Goal: Task Accomplishment & Management: Manage account settings

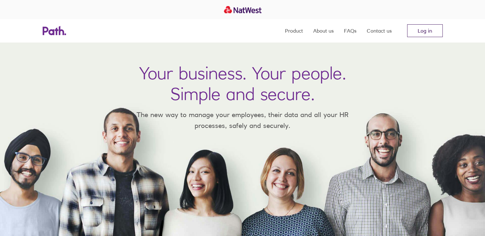
click at [423, 31] on link "Log in" at bounding box center [425, 30] width 36 height 13
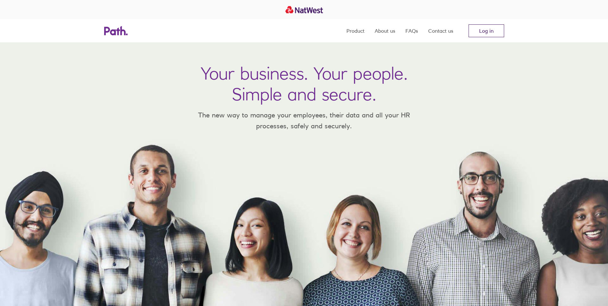
click at [477, 29] on link "Log in" at bounding box center [486, 30] width 36 height 13
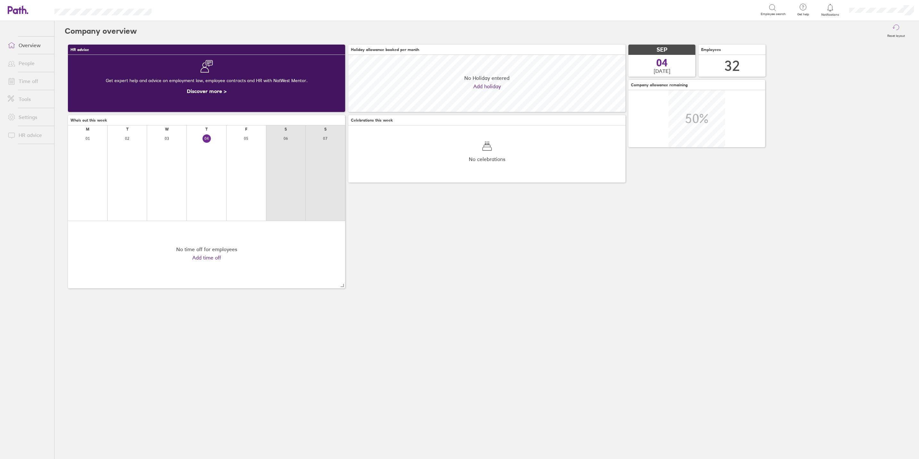
scroll to position [57, 277]
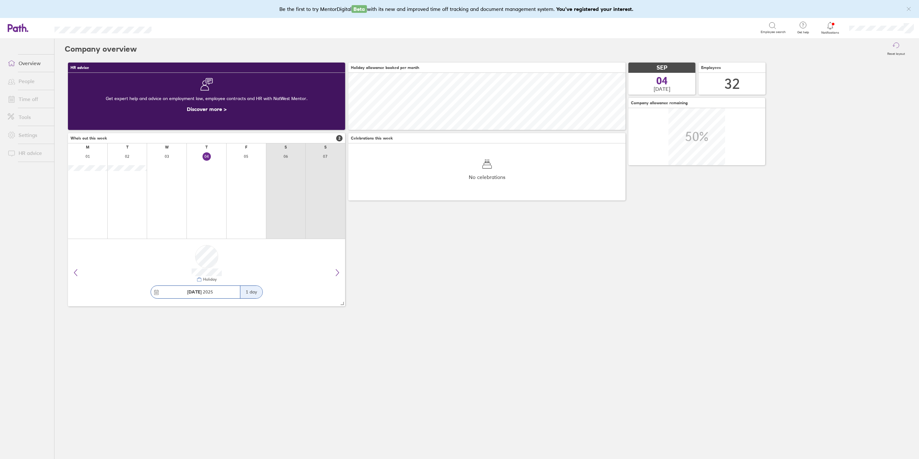
click at [30, 101] on link "Time off" at bounding box center [29, 99] width 52 height 13
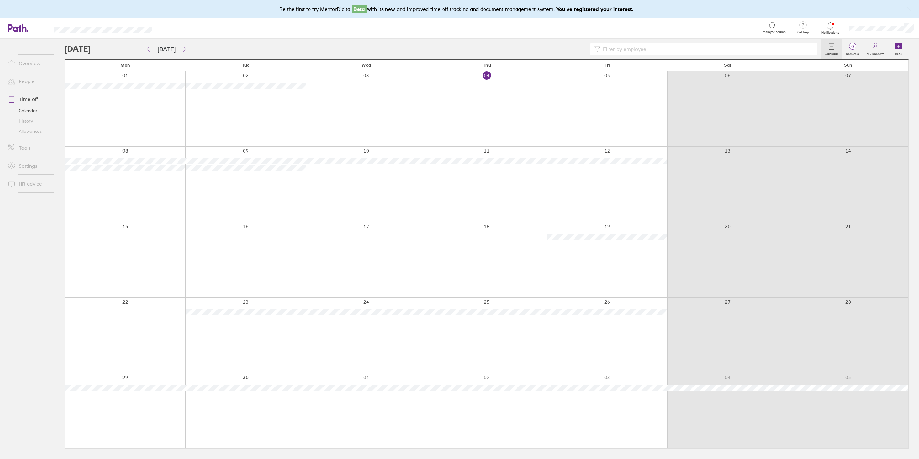
click at [32, 79] on link "People" at bounding box center [29, 81] width 52 height 13
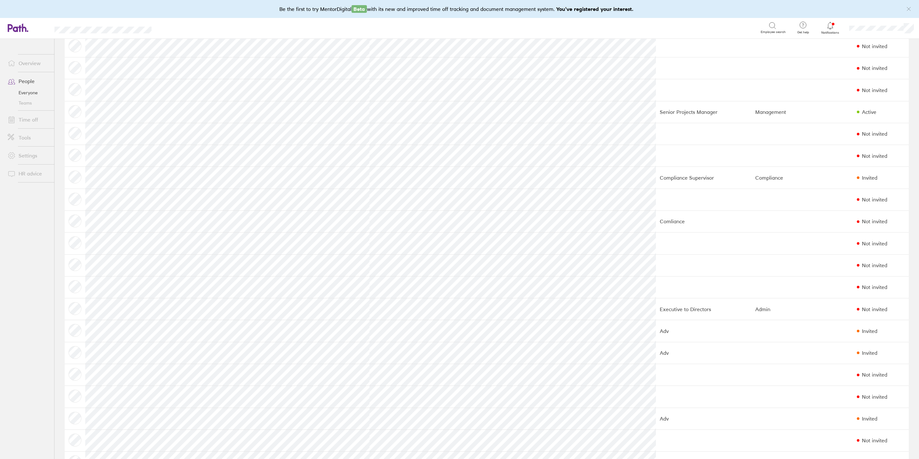
scroll to position [240, 0]
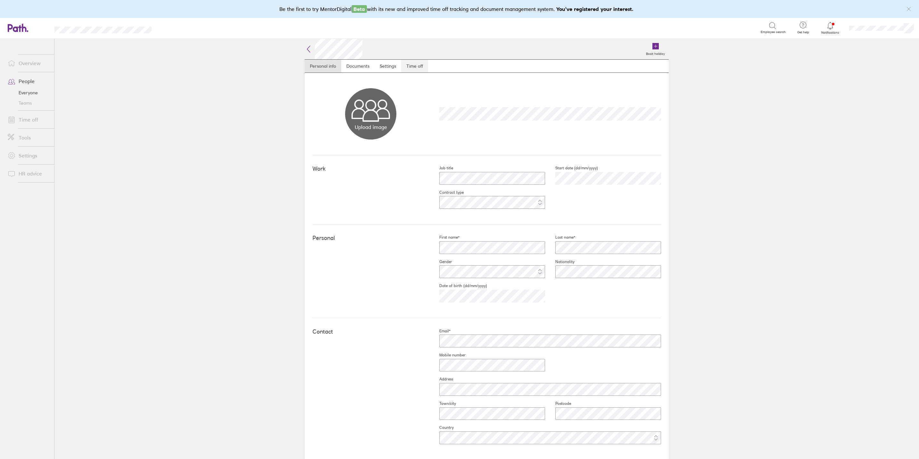
click at [404, 67] on link "Time off" at bounding box center [414, 66] width 27 height 13
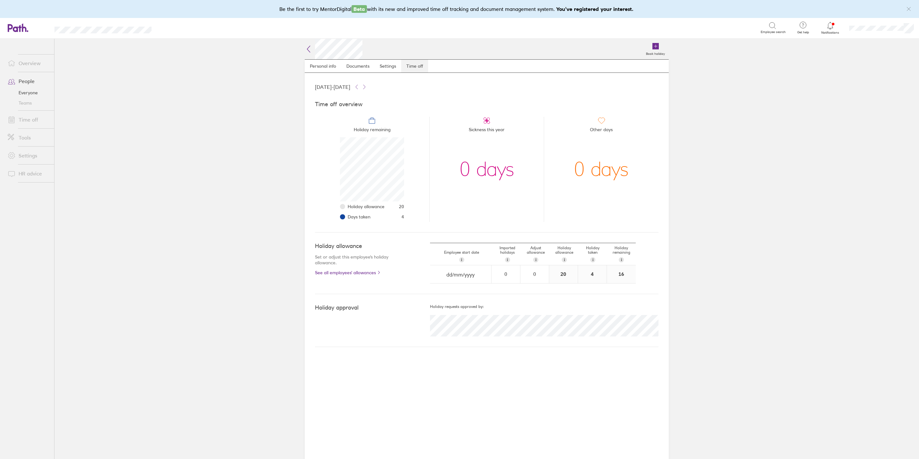
scroll to position [64, 64]
select select "August"
select select "2025"
select select "September"
select select "2025"
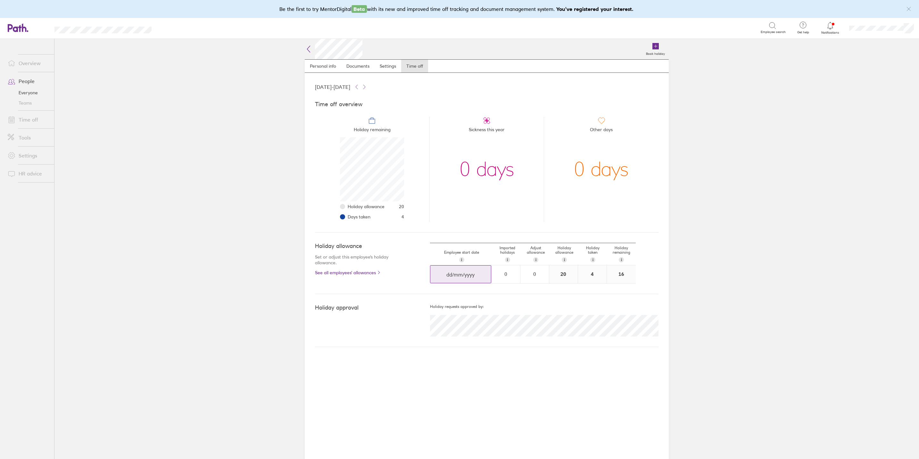
select select "October"
select select "2025"
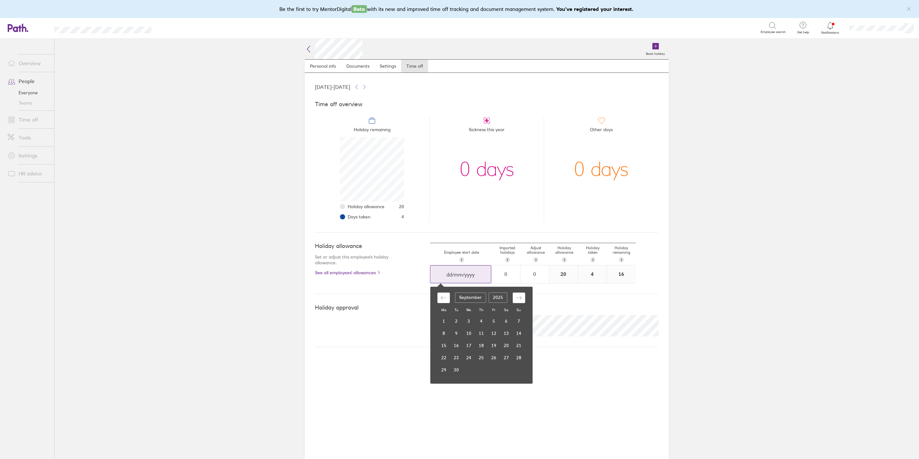
click at [468, 275] on input "dd/mm/yyyy" at bounding box center [460, 274] width 61 height 18
click at [443, 298] on icon "Move backward to switch to the previous month." at bounding box center [444, 297] width 6 height 6
select select "July"
select select "2025"
click at [443, 298] on icon "Move backward to switch to the previous month." at bounding box center [444, 297] width 6 height 6
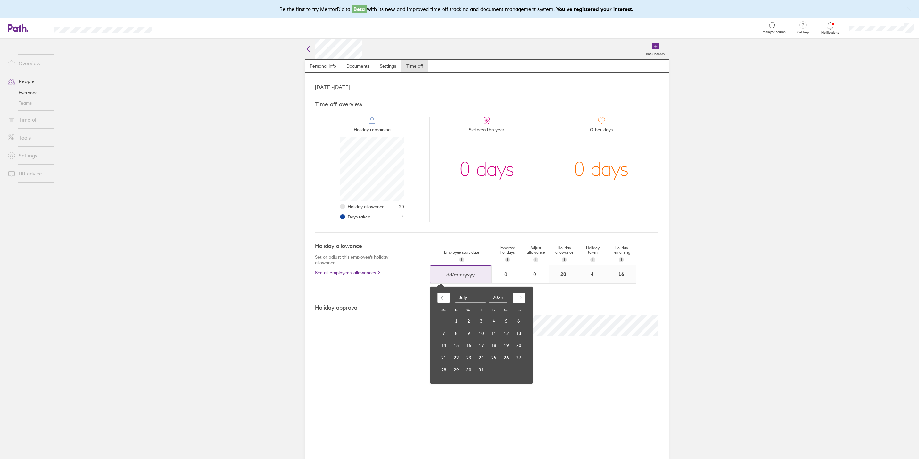
click at [443, 298] on icon "Move backward to switch to the previous month." at bounding box center [444, 297] width 6 height 6
select select "June"
select select "2025"
select select "May"
select select "2025"
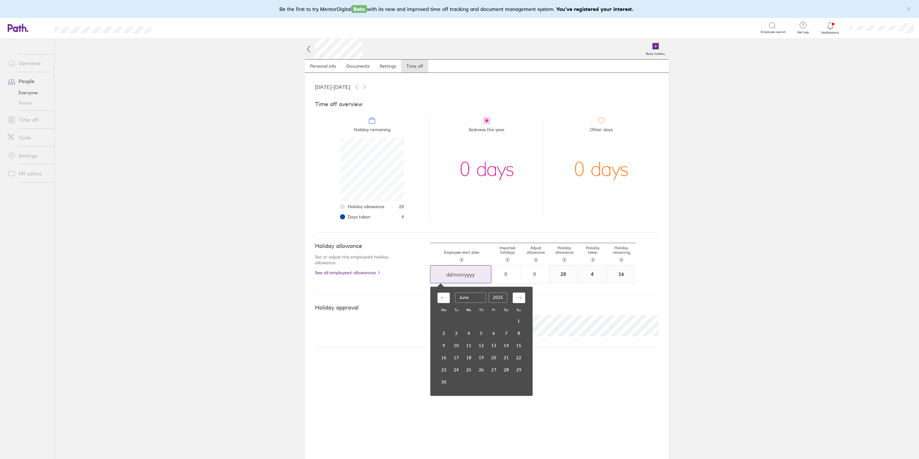
click at [443, 298] on icon "Move backward to switch to the previous month." at bounding box center [444, 297] width 6 height 6
select select "April"
select select "2025"
click at [484, 322] on td "1" at bounding box center [481, 321] width 12 height 12
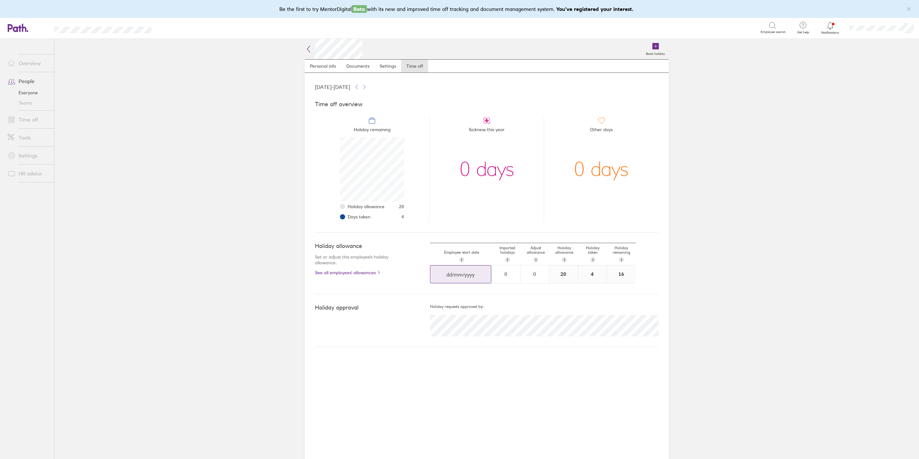
click at [466, 276] on input "dd/mm/yyyy" at bounding box center [460, 274] width 61 height 18
select select "August"
select select "2025"
select select "September"
select select "2025"
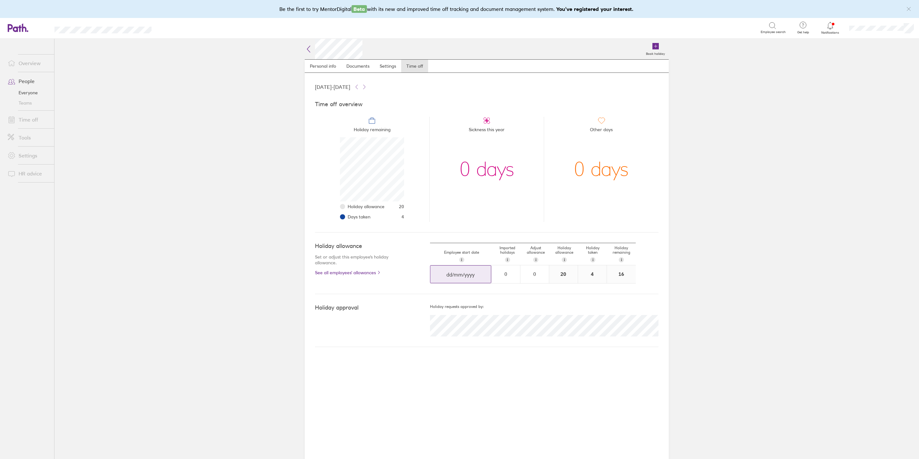
select select "October"
select select "2025"
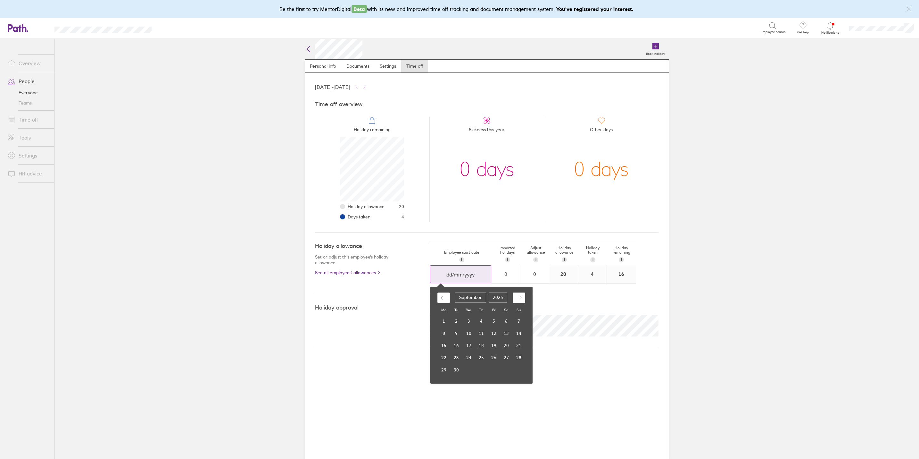
click at [471, 297] on select "January February March April May June July August September October November De…" at bounding box center [470, 297] width 31 height 10
type input "[DATE]"
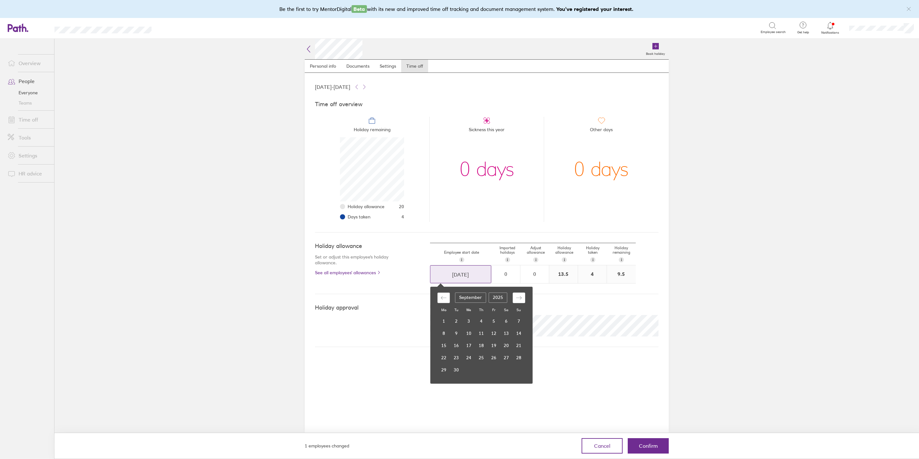
click at [442, 298] on icon "Move backward to switch to the previous month." at bounding box center [444, 297] width 6 height 6
select select "July"
select select "2025"
click at [442, 298] on icon "Move backward to switch to the previous month." at bounding box center [444, 297] width 6 height 6
select select "June"
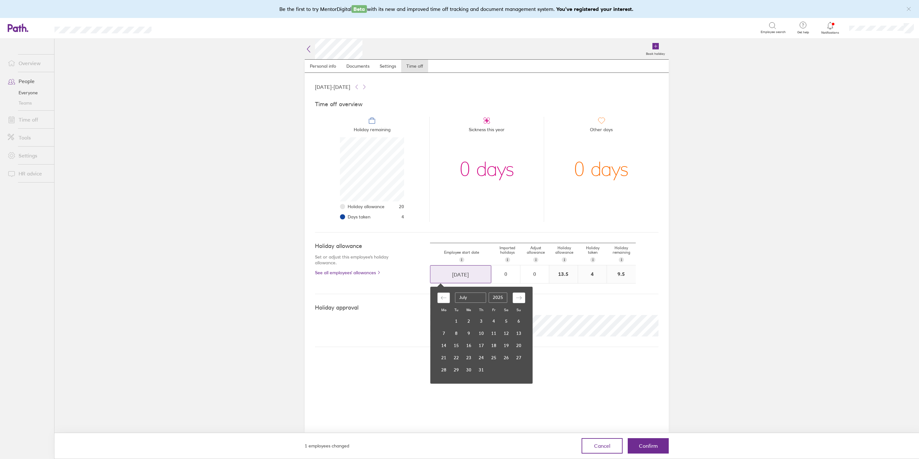
select select "2025"
click at [442, 298] on icon "Move backward to switch to the previous month." at bounding box center [444, 297] width 6 height 6
select select "May"
select select "2025"
click at [442, 298] on icon "Move backward to switch to the previous month." at bounding box center [444, 297] width 6 height 6
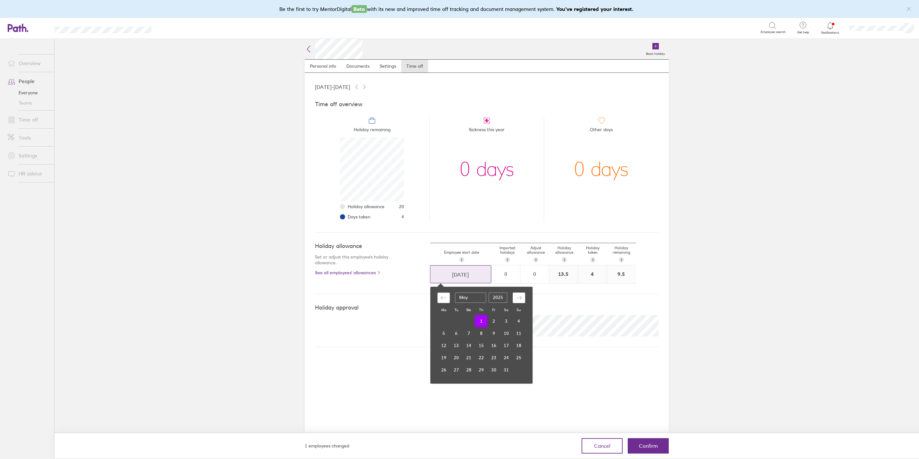
select select "April"
select select "2025"
click at [479, 318] on td "1" at bounding box center [481, 321] width 12 height 12
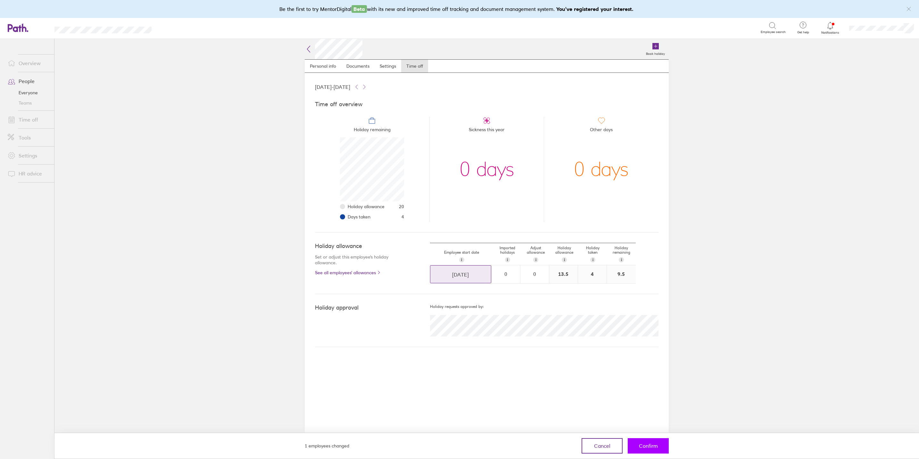
click at [643, 445] on span "Confirm" at bounding box center [648, 445] width 19 height 6
click at [645, 447] on span "Confirm" at bounding box center [648, 445] width 19 height 6
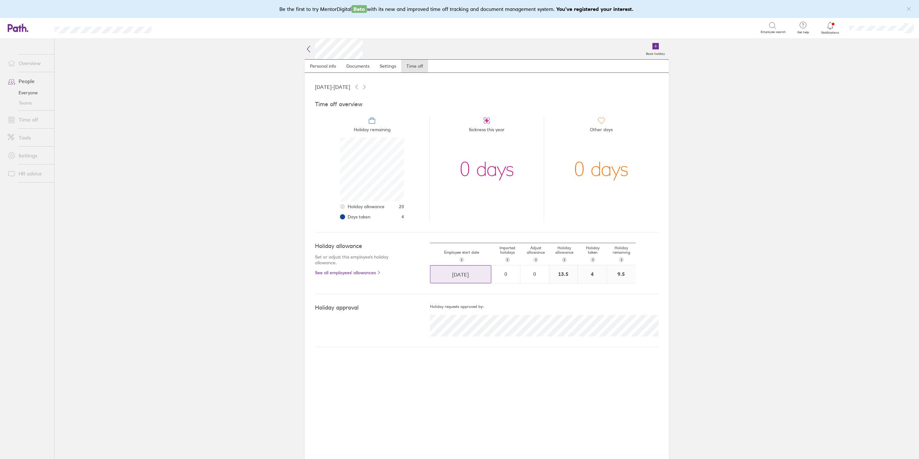
click at [26, 119] on link "Time off" at bounding box center [29, 119] width 52 height 13
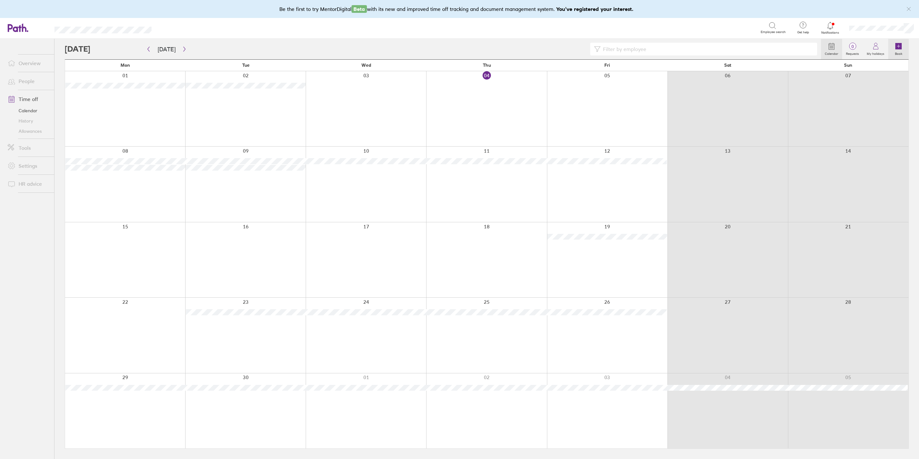
click at [897, 45] on icon at bounding box center [898, 46] width 6 height 6
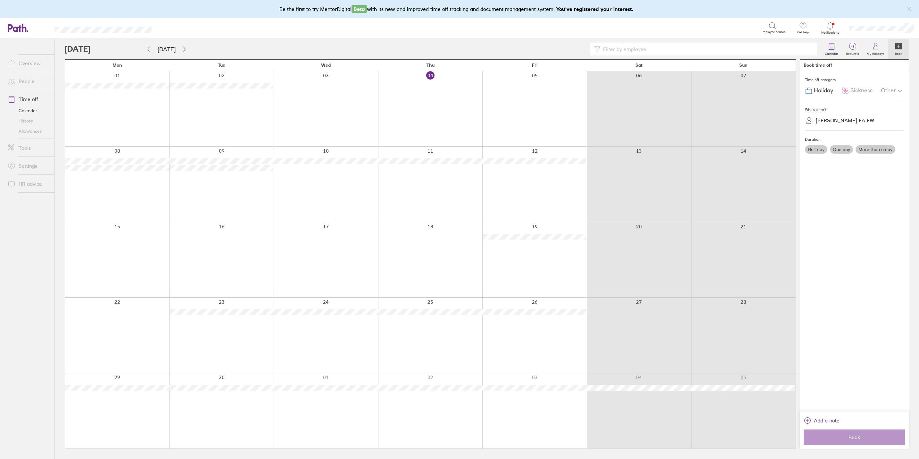
click at [855, 122] on div "[PERSON_NAME] FA FW" at bounding box center [845, 120] width 58 height 6
click at [840, 194] on div "[PERSON_NAME]" at bounding box center [854, 191] width 99 height 11
click at [883, 151] on label "More than a day" at bounding box center [876, 149] width 40 height 8
click at [0, 0] on input "More than a day" at bounding box center [0, 0] width 0 height 0
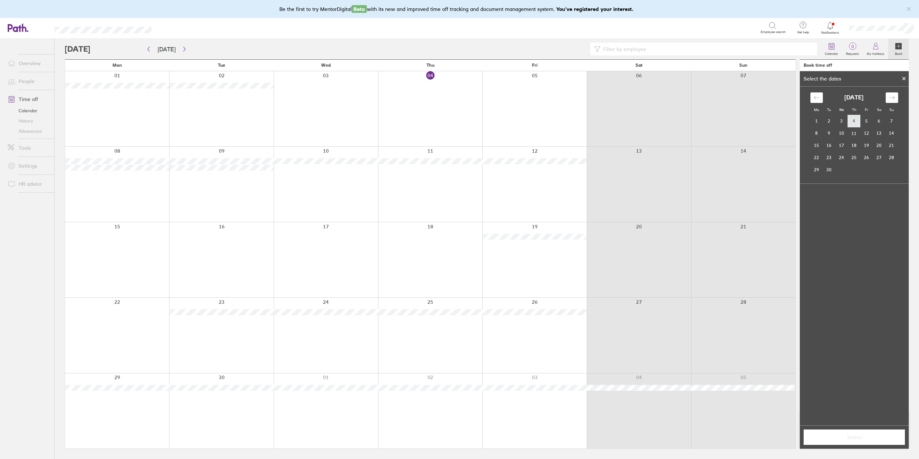
click at [857, 122] on td "4" at bounding box center [854, 121] width 12 height 12
click at [813, 132] on td "8" at bounding box center [816, 133] width 12 height 12
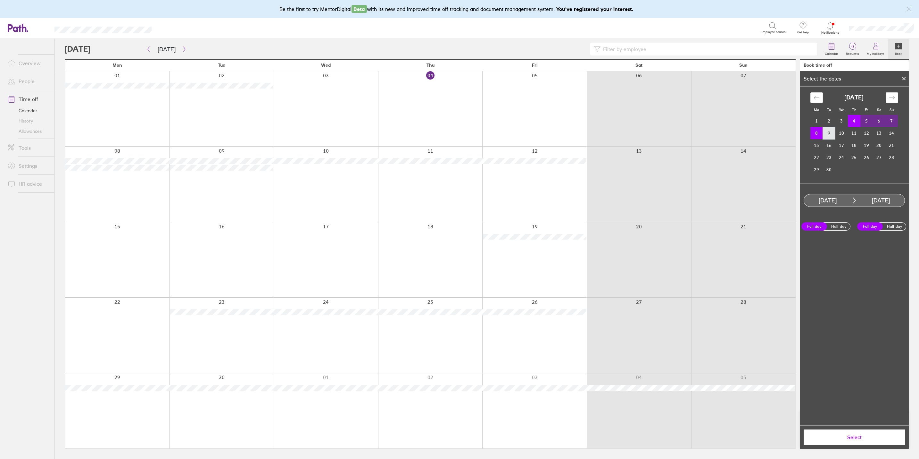
click at [827, 132] on td "9" at bounding box center [829, 133] width 12 height 12
click at [852, 119] on td "4" at bounding box center [854, 121] width 12 height 12
click at [830, 131] on td "9" at bounding box center [829, 133] width 12 height 12
click at [861, 436] on span "Select" at bounding box center [854, 437] width 92 height 6
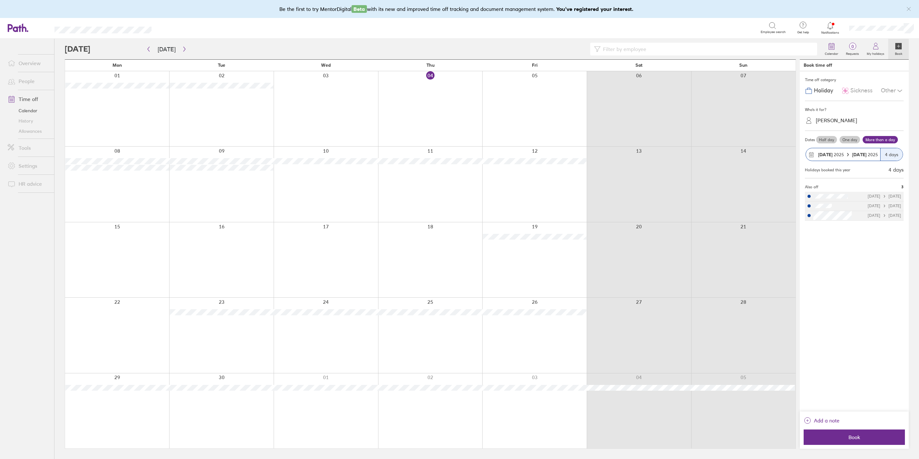
click at [850, 140] on label "One day" at bounding box center [849, 140] width 21 height 8
click at [0, 0] on input "One day" at bounding box center [0, 0] width 0 height 0
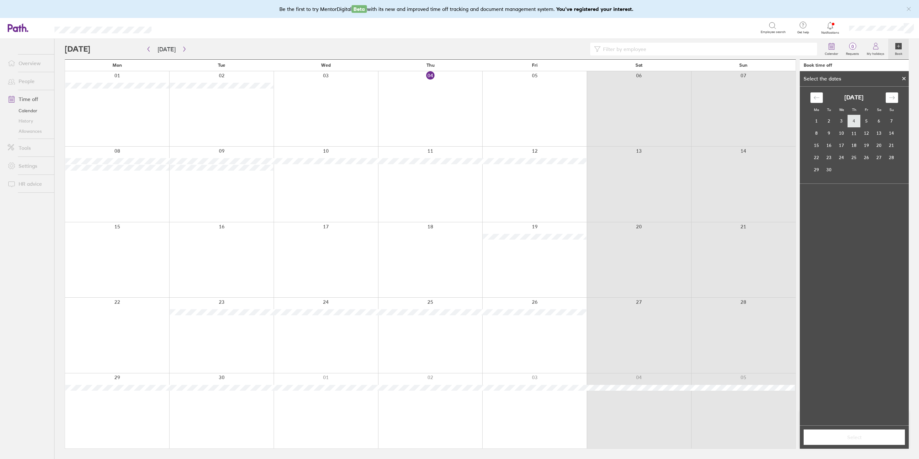
click at [856, 124] on td "4" at bounding box center [854, 121] width 12 height 12
click at [862, 121] on td "5" at bounding box center [866, 121] width 12 height 12
click at [814, 95] on icon "Move backward to switch to the previous month." at bounding box center [817, 98] width 6 height 6
click at [905, 78] on icon at bounding box center [904, 78] width 3 height 3
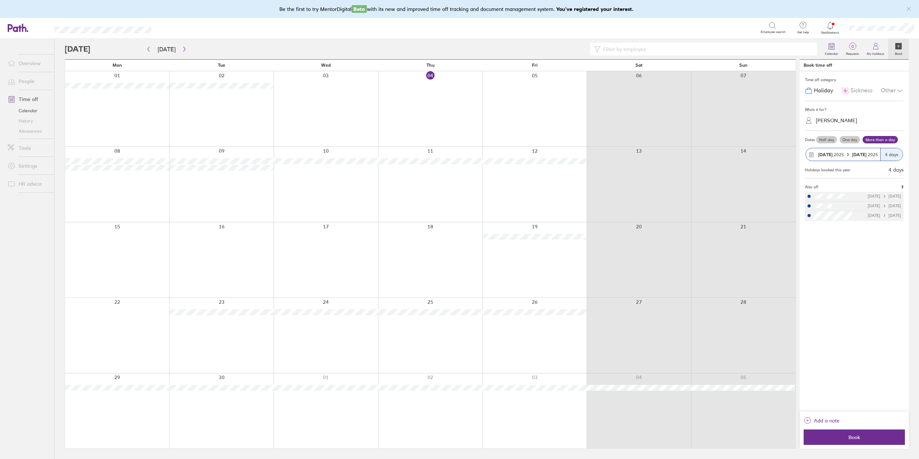
click at [884, 143] on label "More than a day" at bounding box center [880, 140] width 35 height 8
click at [0, 0] on input "More than a day" at bounding box center [0, 0] width 0 height 0
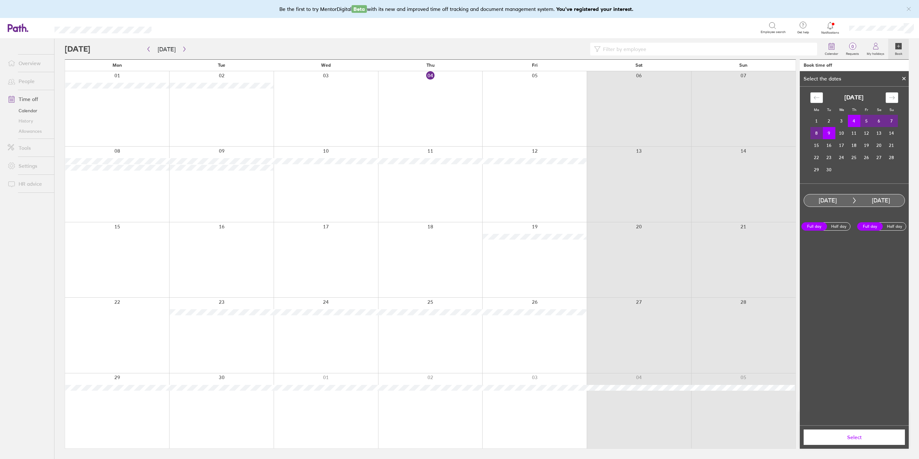
click at [856, 118] on td "4" at bounding box center [854, 121] width 12 height 12
click at [862, 120] on td "5" at bounding box center [866, 121] width 12 height 12
click at [852, 435] on span "Select" at bounding box center [854, 437] width 92 height 6
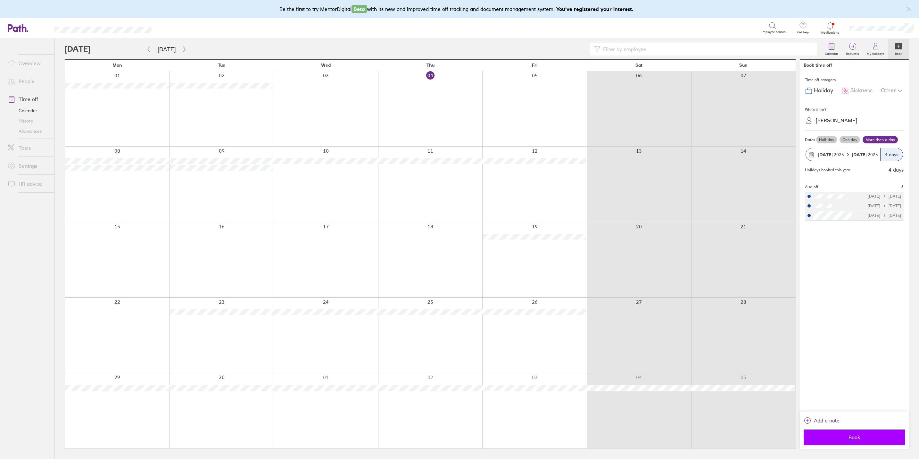
click at [857, 438] on span "Book" at bounding box center [854, 437] width 92 height 6
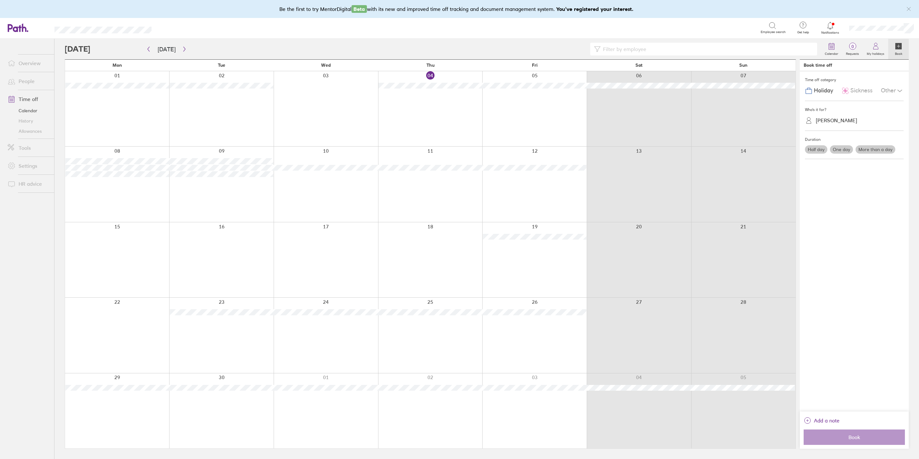
click at [897, 50] on label "Book" at bounding box center [898, 53] width 15 height 6
click at [871, 152] on label "More than a day" at bounding box center [876, 149] width 40 height 8
click at [0, 0] on input "More than a day" at bounding box center [0, 0] width 0 height 0
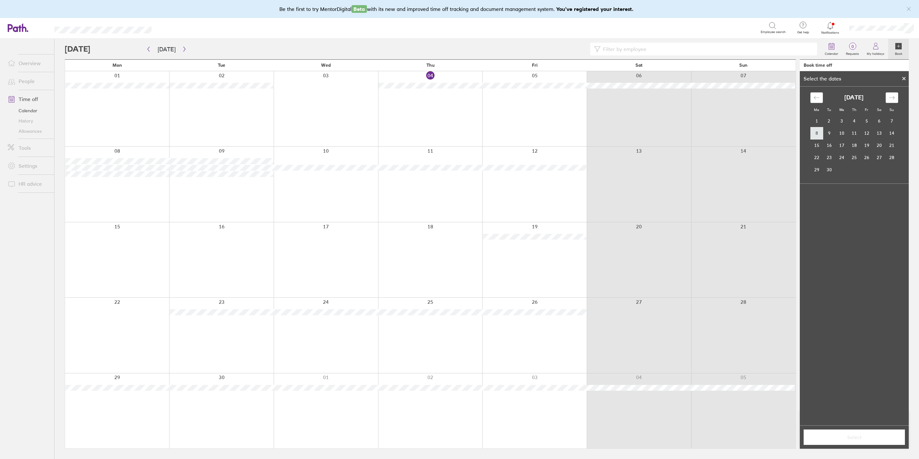
click at [818, 135] on td "8" at bounding box center [816, 133] width 12 height 12
click at [827, 132] on td "9" at bounding box center [829, 133] width 12 height 12
click at [839, 441] on button "Select" at bounding box center [854, 436] width 101 height 15
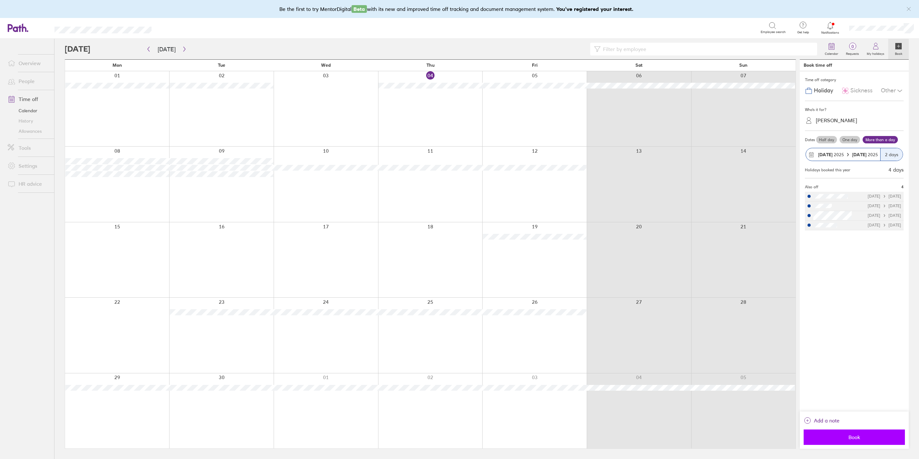
click at [853, 439] on span "Book" at bounding box center [854, 437] width 92 height 6
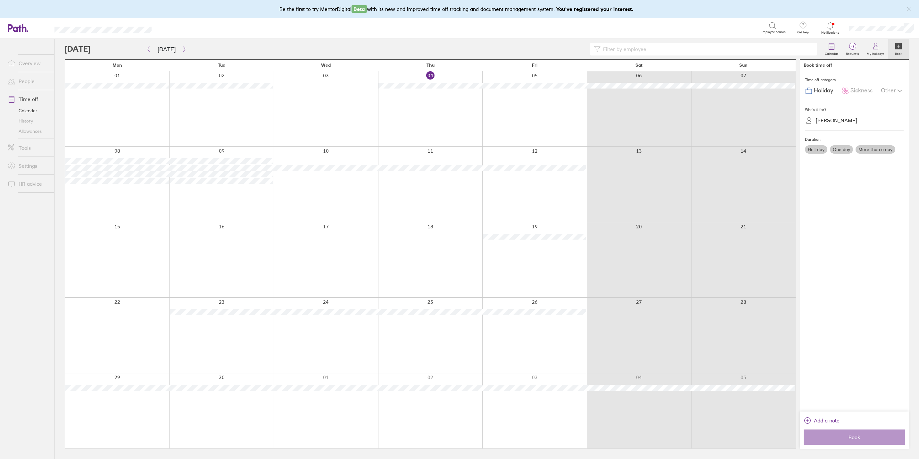
click at [881, 92] on div "Other" at bounding box center [892, 91] width 23 height 12
click at [850, 108] on span "Compassionate" at bounding box center [835, 105] width 40 height 7
click at [843, 151] on label "One day" at bounding box center [841, 149] width 23 height 8
click at [0, 0] on input "One day" at bounding box center [0, 0] width 0 height 0
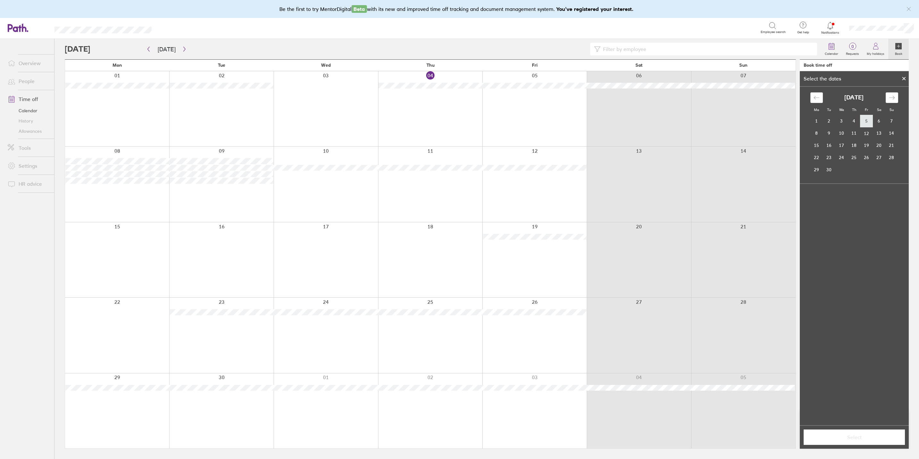
click at [863, 124] on td "5" at bounding box center [866, 121] width 12 height 12
click at [853, 435] on span "Select" at bounding box center [854, 437] width 92 height 6
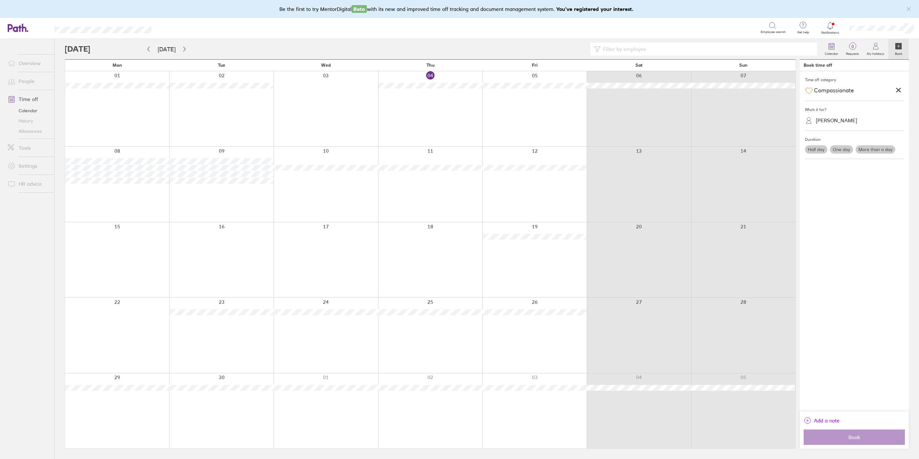
click at [807, 420] on icon "link" at bounding box center [808, 420] width 8 height 8
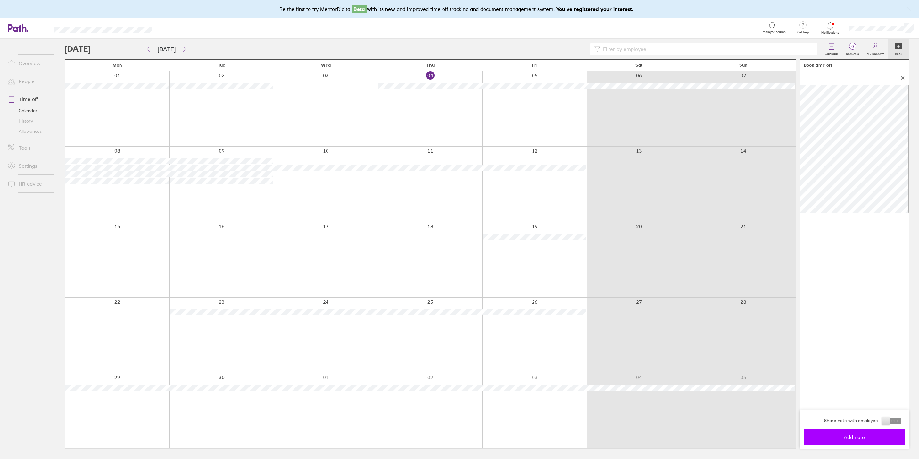
click at [878, 442] on button "Add note" at bounding box center [854, 436] width 101 height 15
click at [871, 434] on span "Book" at bounding box center [854, 437] width 92 height 6
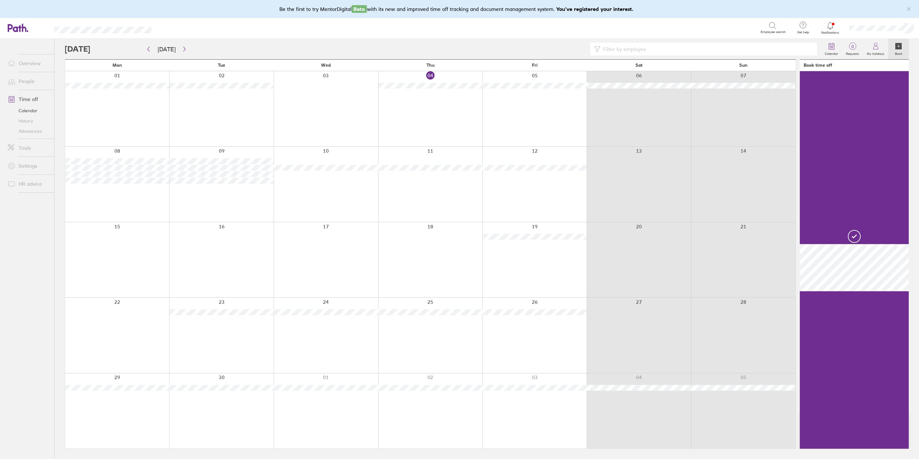
click at [898, 44] on icon at bounding box center [898, 46] width 6 height 6
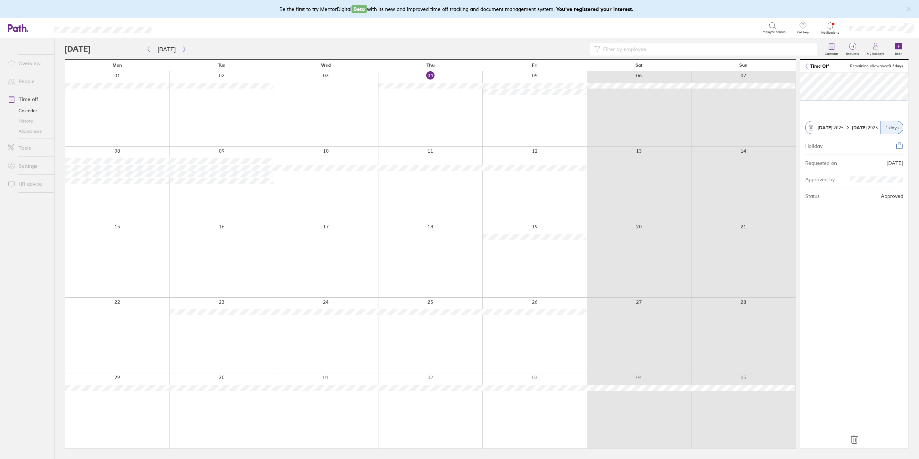
click at [856, 436] on icon at bounding box center [854, 439] width 10 height 10
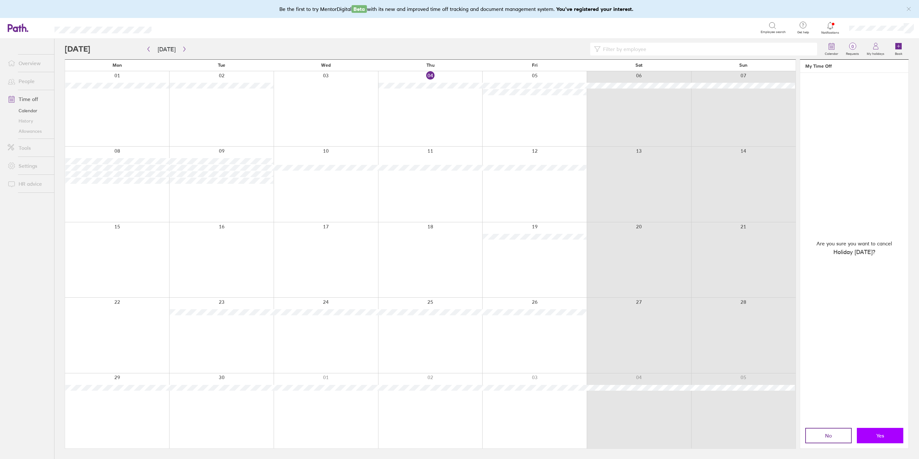
click at [893, 434] on button "Yes" at bounding box center [880, 434] width 46 height 15
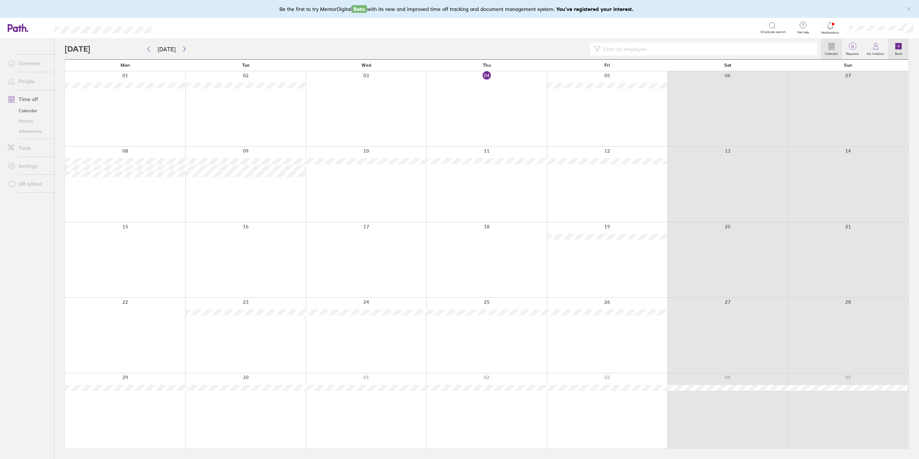
click at [900, 46] on icon at bounding box center [898, 46] width 6 height 6
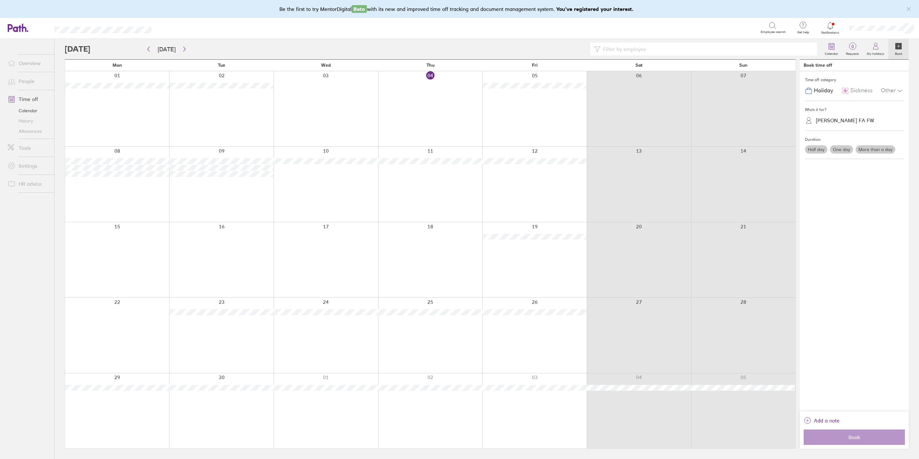
click at [843, 120] on div "[PERSON_NAME] FA FW" at bounding box center [845, 120] width 58 height 6
click at [840, 193] on div "[PERSON_NAME]" at bounding box center [854, 191] width 99 height 11
click at [842, 150] on label "One day" at bounding box center [841, 149] width 23 height 8
click at [0, 0] on input "One day" at bounding box center [0, 0] width 0 height 0
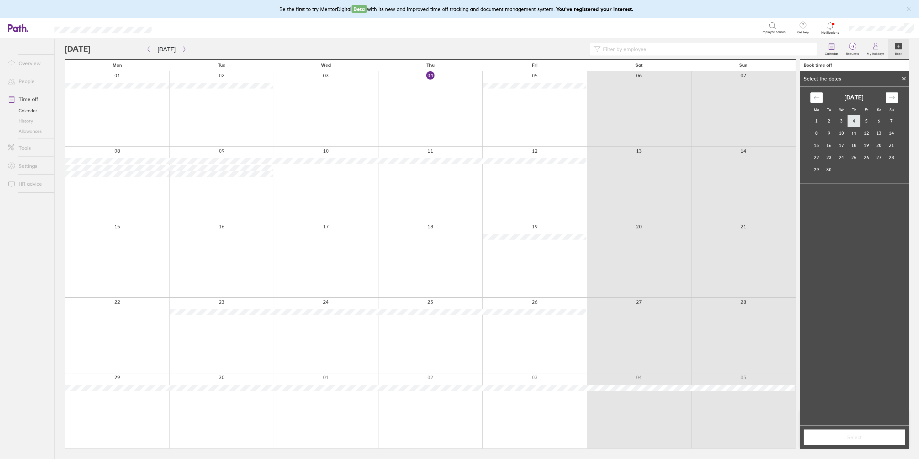
click at [855, 119] on td "4" at bounding box center [854, 121] width 12 height 12
click at [850, 431] on button "Select" at bounding box center [854, 436] width 101 height 15
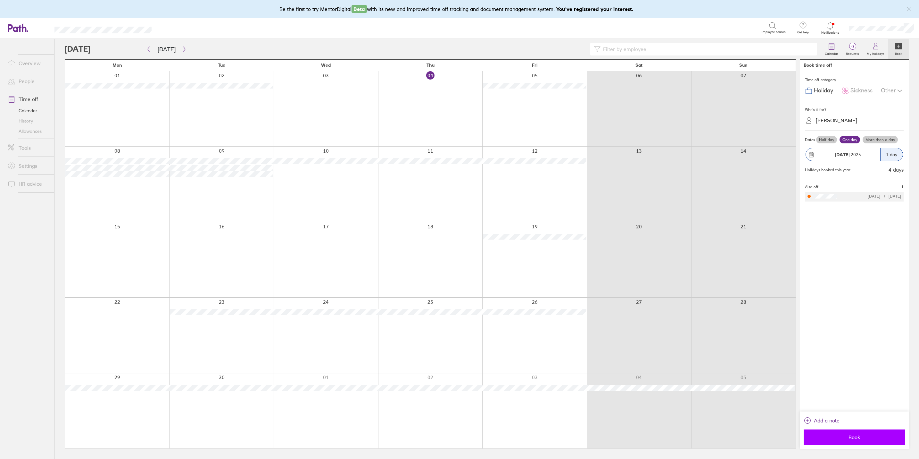
click at [862, 437] on span "Book" at bounding box center [854, 437] width 92 height 6
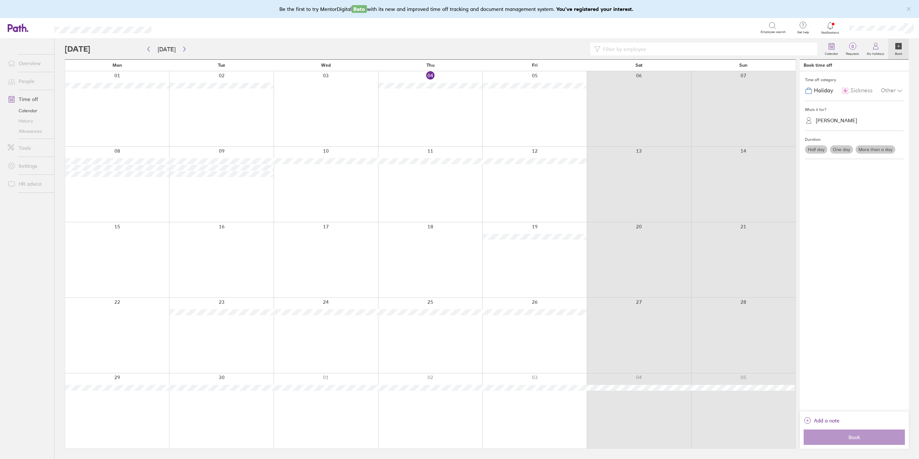
click at [831, 121] on div "[PERSON_NAME]" at bounding box center [836, 120] width 41 height 6
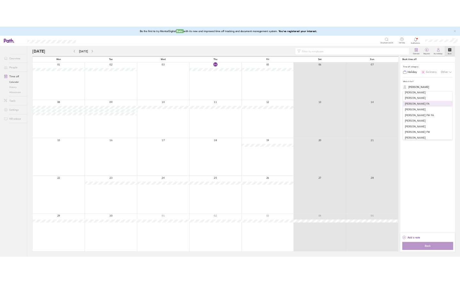
scroll to position [96, 0]
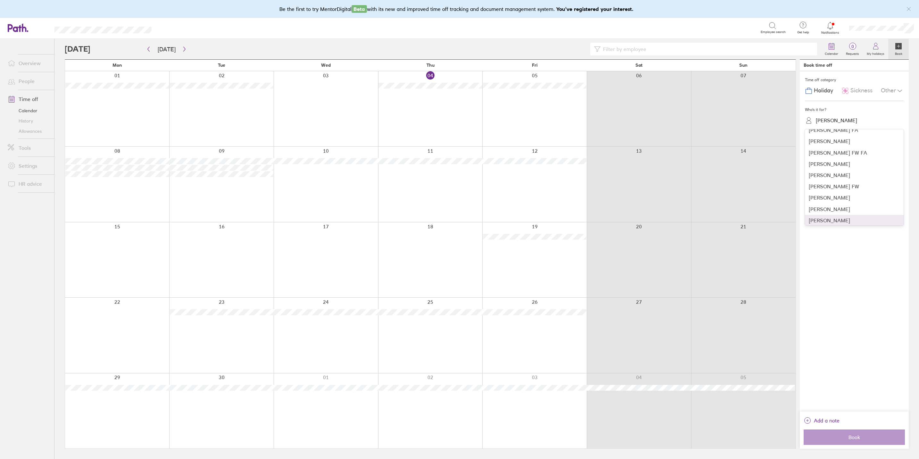
click at [837, 218] on div "[PERSON_NAME]" at bounding box center [854, 220] width 99 height 11
click at [847, 151] on label "One day" at bounding box center [841, 149] width 23 height 8
click at [0, 0] on input "One day" at bounding box center [0, 0] width 0 height 0
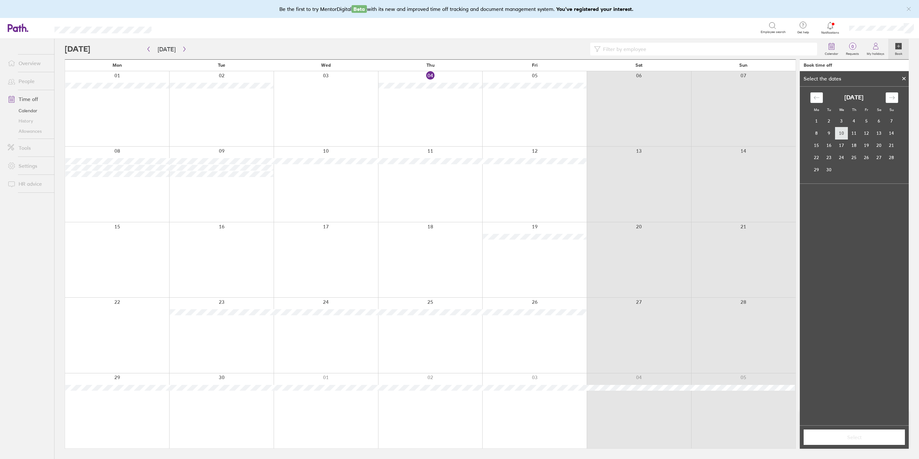
click at [840, 136] on td "10" at bounding box center [841, 133] width 12 height 12
click at [857, 440] on button "Select" at bounding box center [854, 436] width 101 height 15
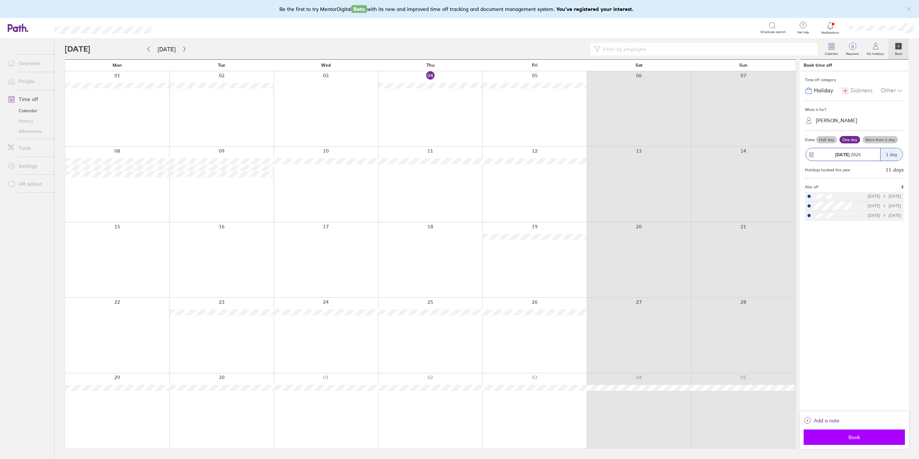
click at [856, 439] on span "Book" at bounding box center [854, 437] width 92 height 6
